Goal: Connect with others: Connect with others

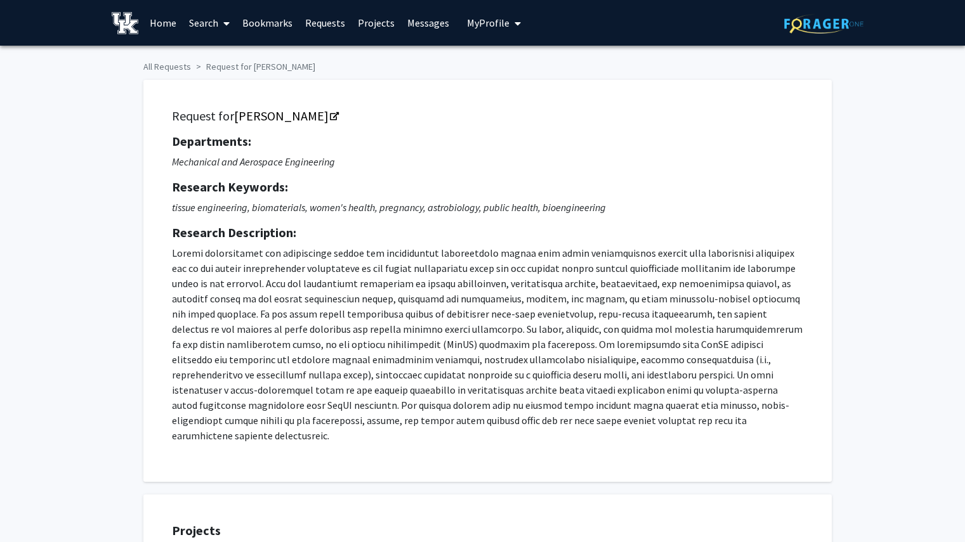
click at [159, 24] on link "Home" at bounding box center [162, 23] width 39 height 44
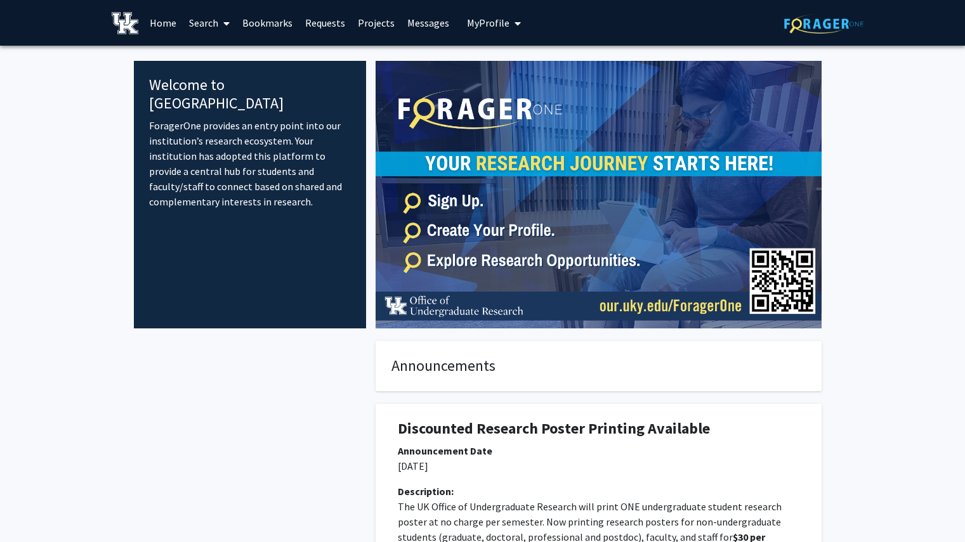
click at [218, 23] on link "Search" at bounding box center [209, 23] width 53 height 44
click at [232, 58] on span "Faculty/Staff" at bounding box center [229, 58] width 93 height 25
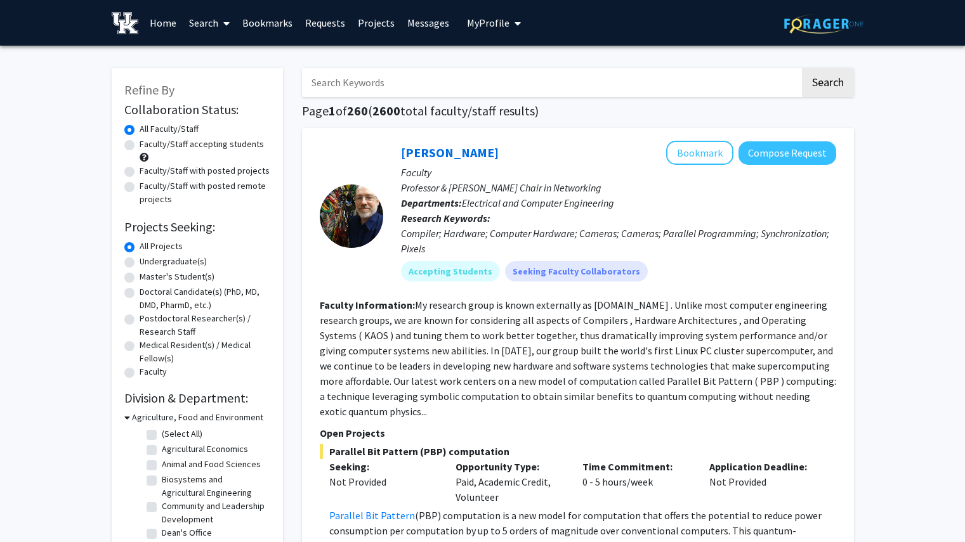
click at [496, 92] on input "Search Keywords" at bounding box center [551, 82] width 498 height 29
type input "political"
click at [802, 68] on button "Search" at bounding box center [828, 82] width 52 height 29
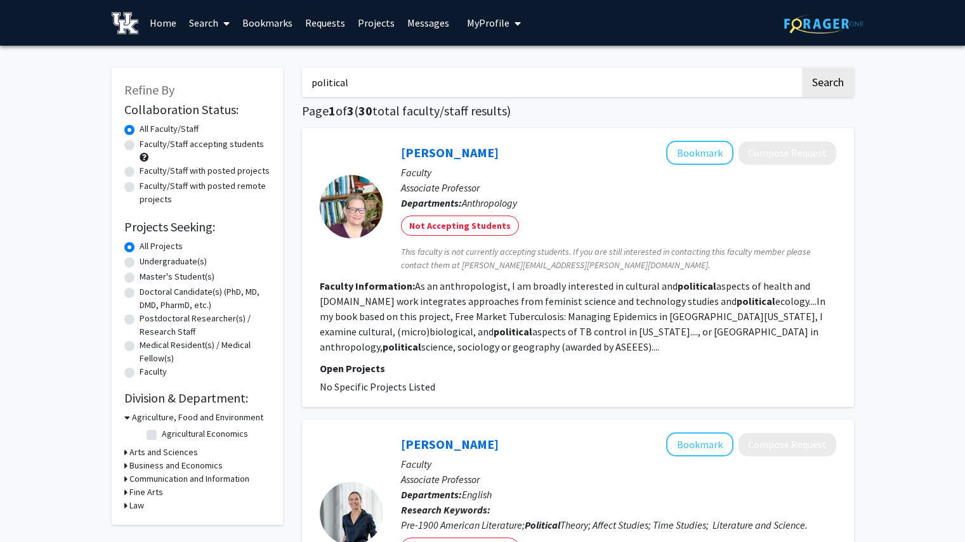
click at [140, 261] on label "Undergraduate(s)" at bounding box center [173, 261] width 67 height 13
click at [140, 261] on input "Undergraduate(s)" at bounding box center [144, 259] width 8 height 8
radio input "true"
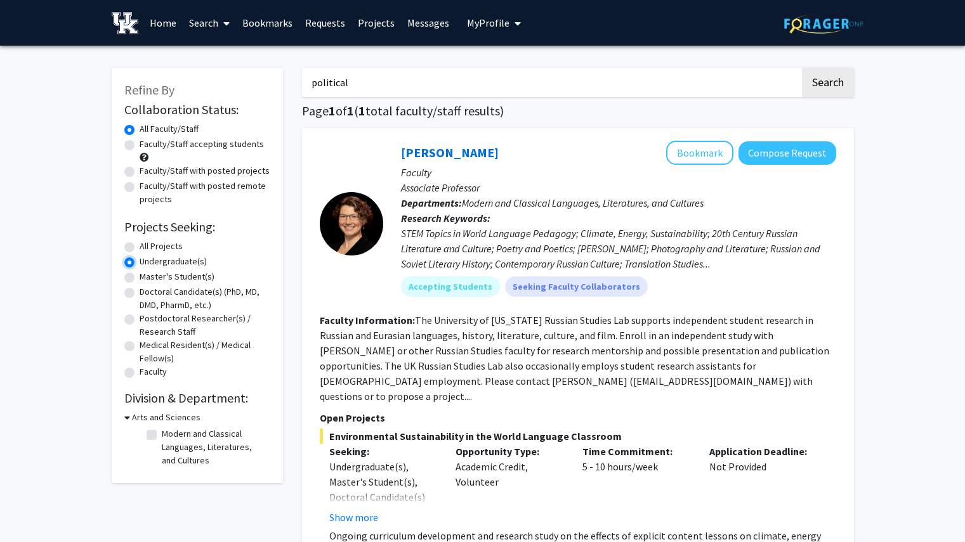
scroll to position [1, 0]
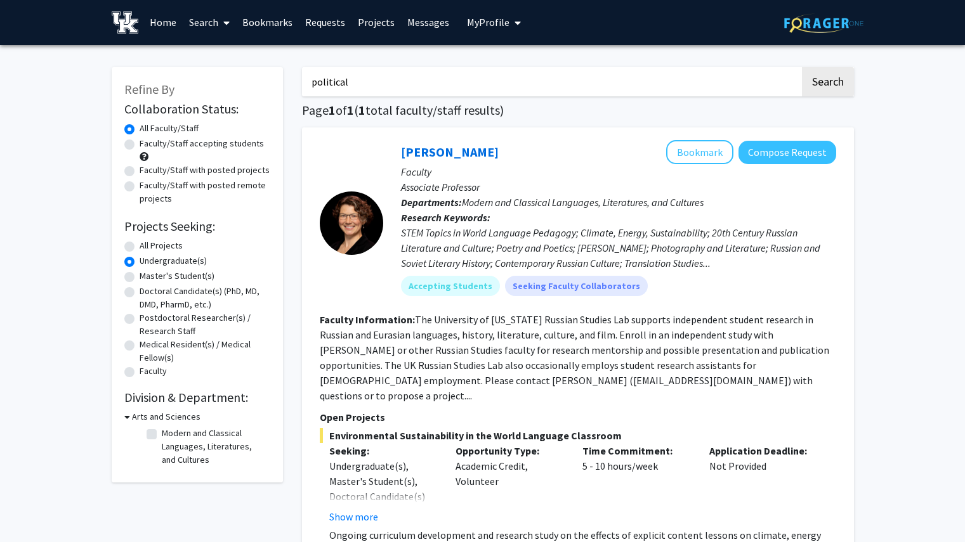
click at [600, 88] on input "political" at bounding box center [551, 81] width 498 height 29
type input "p"
click at [802, 67] on button "Search" at bounding box center [828, 81] width 52 height 29
radio input "true"
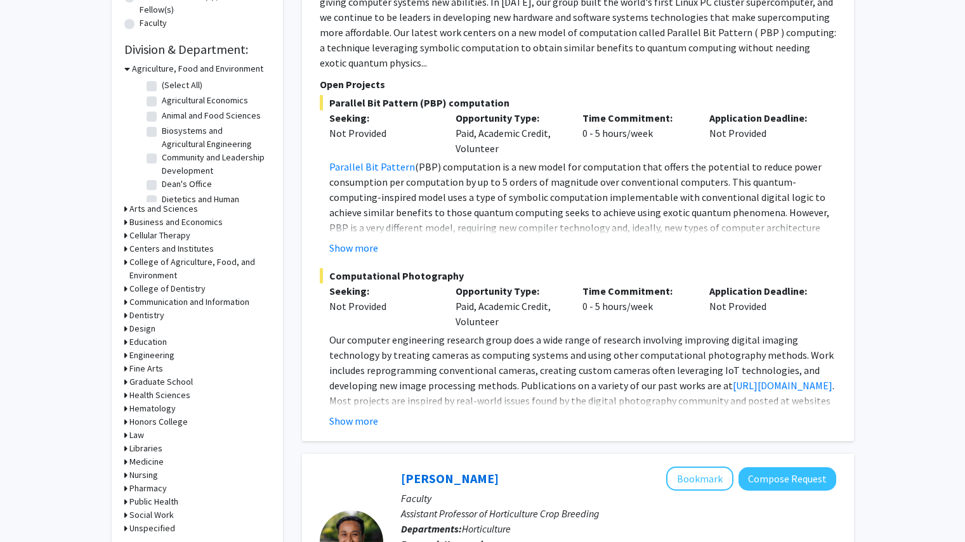
scroll to position [350, 0]
click at [127, 355] on div "Engineering" at bounding box center [197, 354] width 146 height 13
click at [124, 355] on icon at bounding box center [125, 354] width 3 height 13
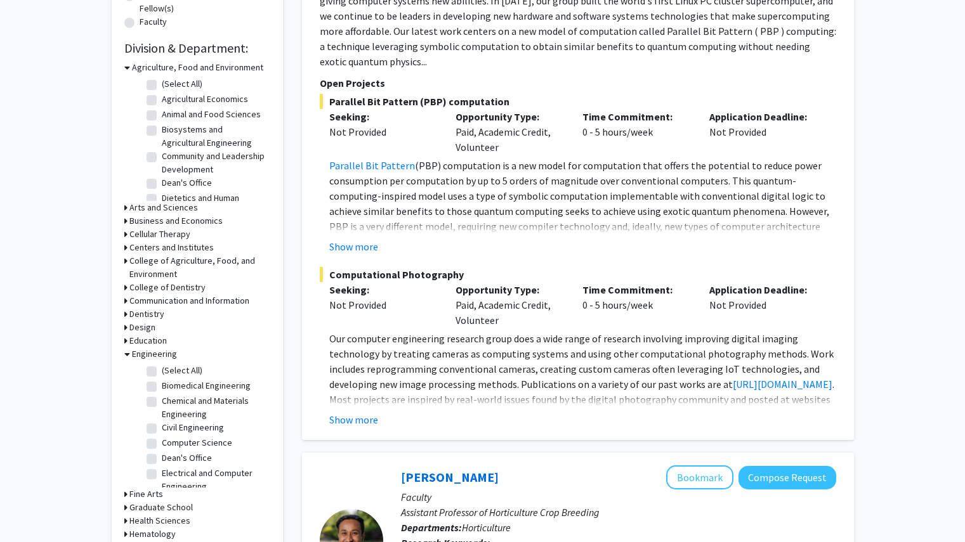
click at [162, 401] on label "Chemical and Materials Engineering" at bounding box center [214, 408] width 105 height 27
click at [162, 401] on input "Chemical and Materials Engineering" at bounding box center [166, 399] width 8 height 8
checkbox input "true"
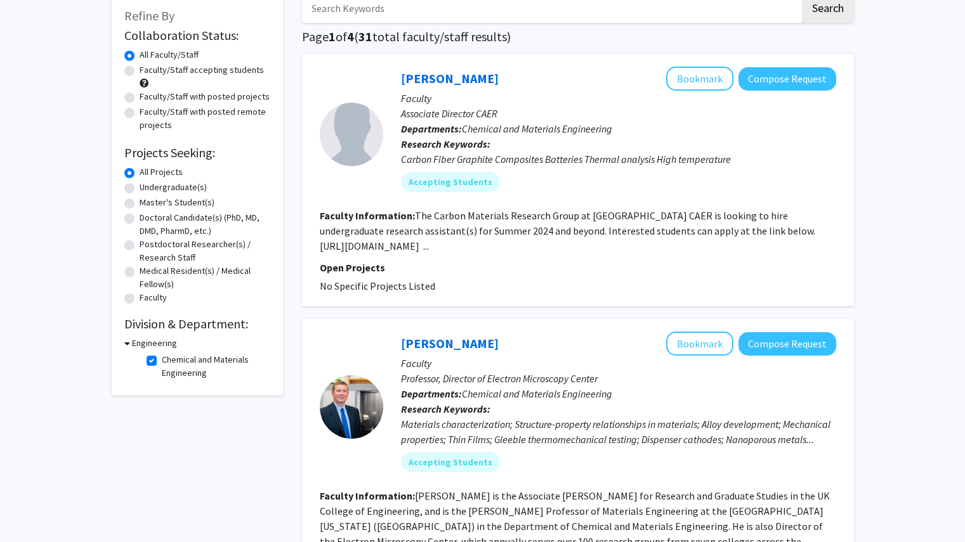
scroll to position [74, 0]
click at [357, 244] on fg-read-more "The Carbon Materials Research Group at [GEOGRAPHIC_DATA] CAER is looking to hir…" at bounding box center [568, 230] width 497 height 43
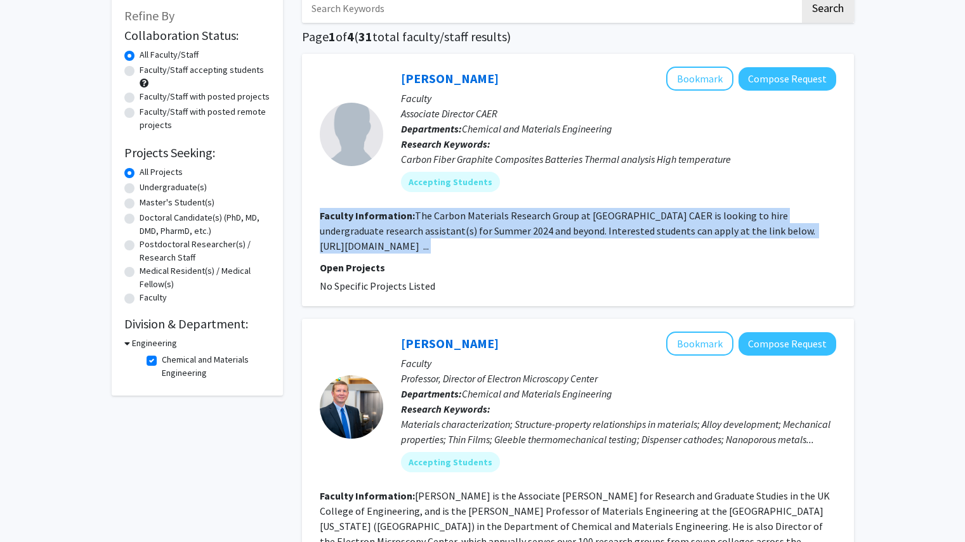
click at [357, 244] on fg-read-more "The Carbon Materials Research Group at [GEOGRAPHIC_DATA] CAER is looking to hir…" at bounding box center [568, 230] width 497 height 43
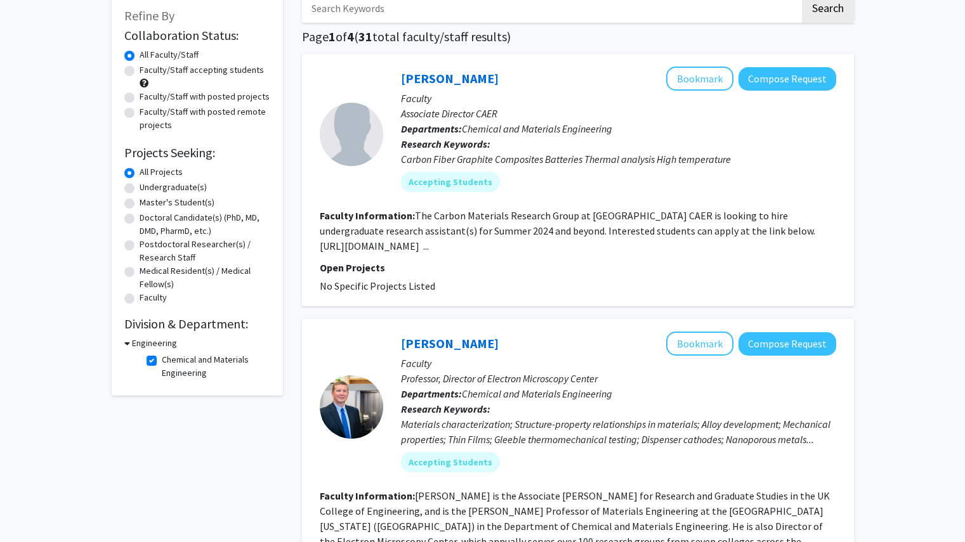
click at [365, 214] on b "Faculty Information:" at bounding box center [367, 215] width 95 height 13
click at [781, 72] on button "Compose Request" at bounding box center [787, 78] width 98 height 23
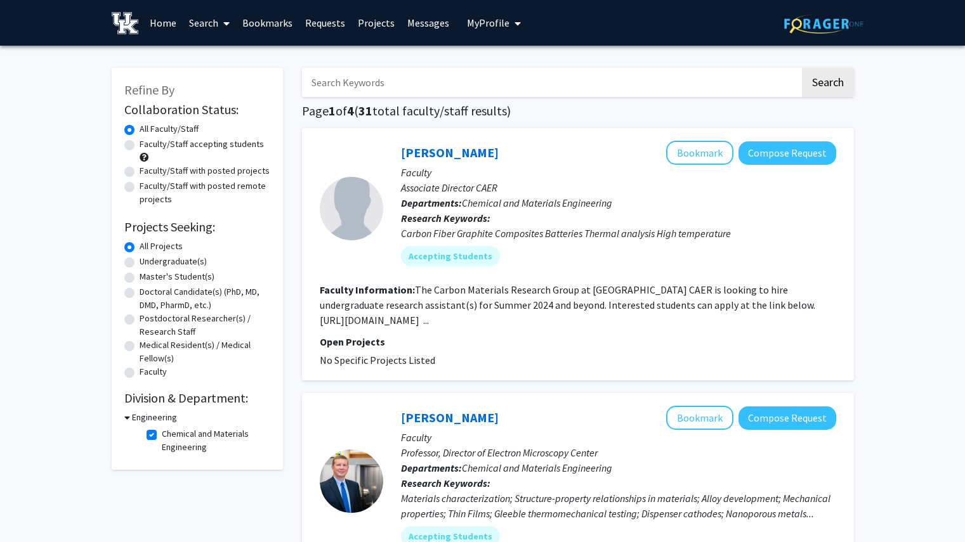
drag, startPoint x: 317, startPoint y: 320, endPoint x: 509, endPoint y: 324, distance: 192.3
click at [509, 324] on div "[PERSON_NAME] Bookmark Compose Request Faculty Associate Director CAER Departme…" at bounding box center [578, 254] width 552 height 252
copy fg-read-more "[URL][DOMAIN_NAME] ..."
